Goal: Navigation & Orientation: Understand site structure

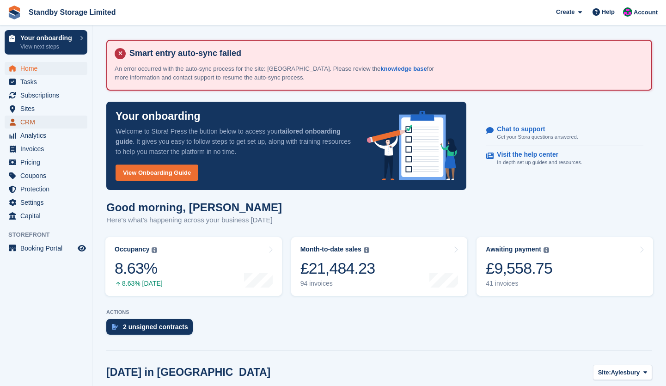
click at [41, 123] on span "CRM" at bounding box center [47, 121] width 55 height 13
click at [43, 99] on span "Subscriptions" at bounding box center [47, 95] width 55 height 13
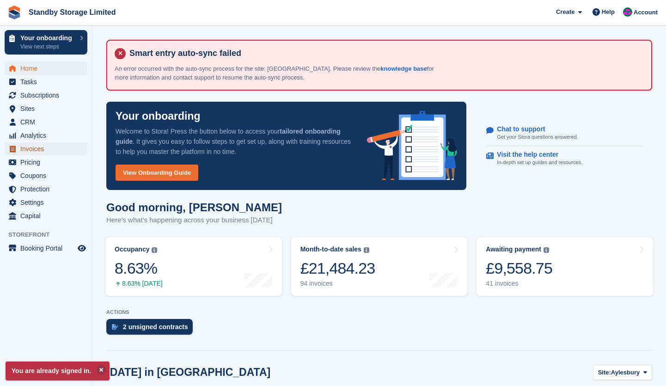
click at [36, 147] on span "Invoices" at bounding box center [47, 148] width 55 height 13
